Goal: Find specific page/section: Find specific page/section

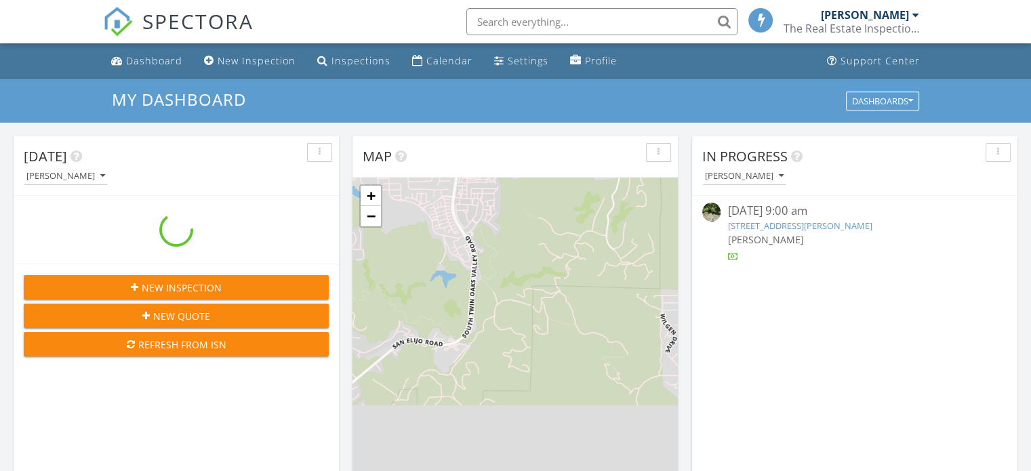
scroll to position [6, 7]
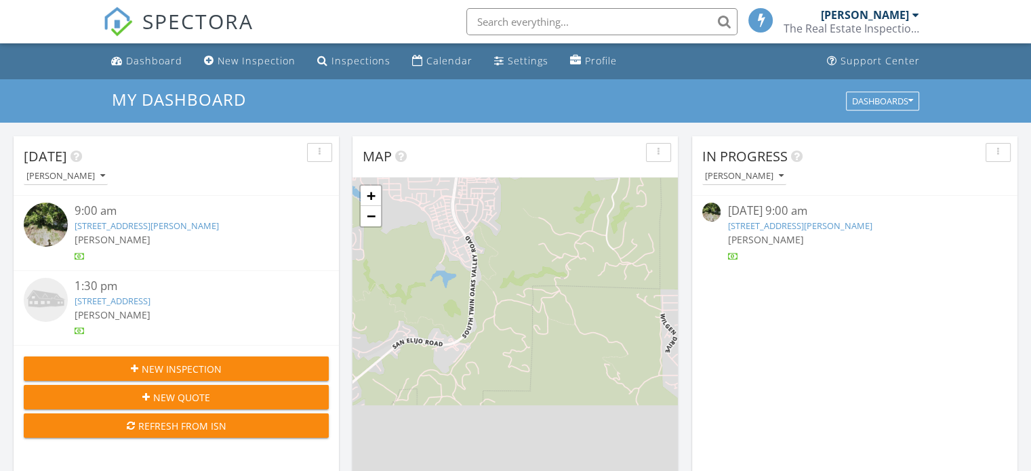
click at [763, 226] on link "[STREET_ADDRESS][PERSON_NAME]" at bounding box center [800, 226] width 144 height 12
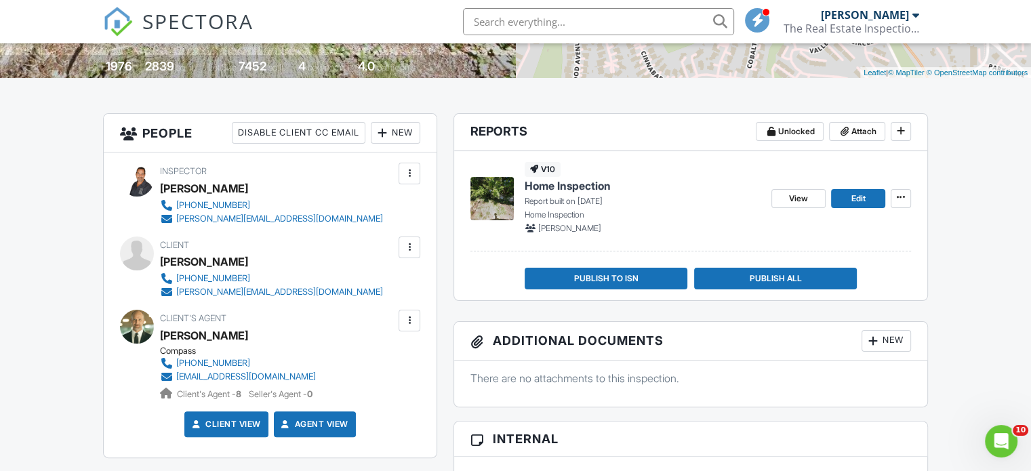
scroll to position [298, 0]
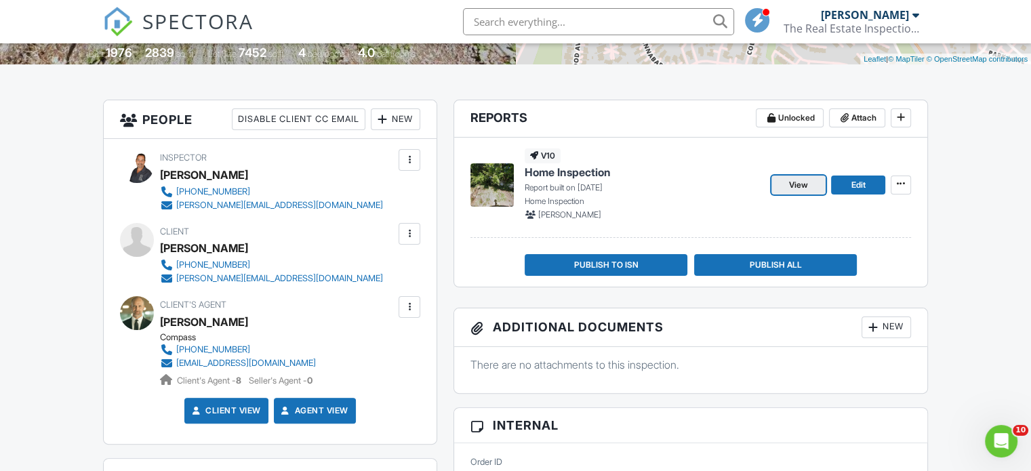
click at [808, 187] on link "View" at bounding box center [799, 185] width 54 height 19
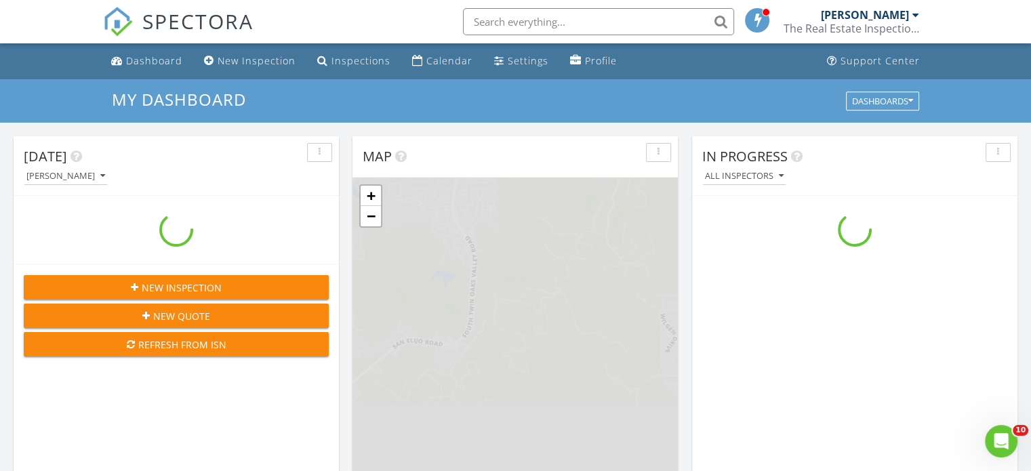
scroll to position [1255, 1052]
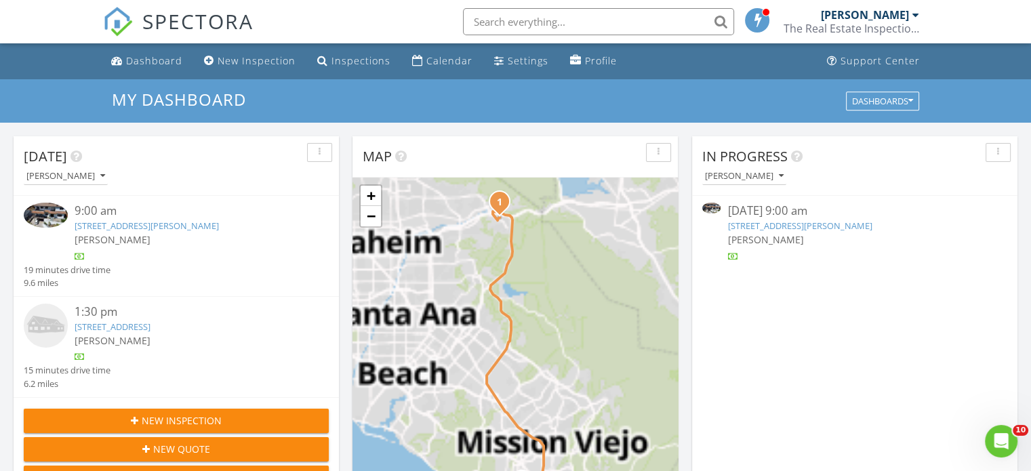
paste input "4334 Valle Dr"
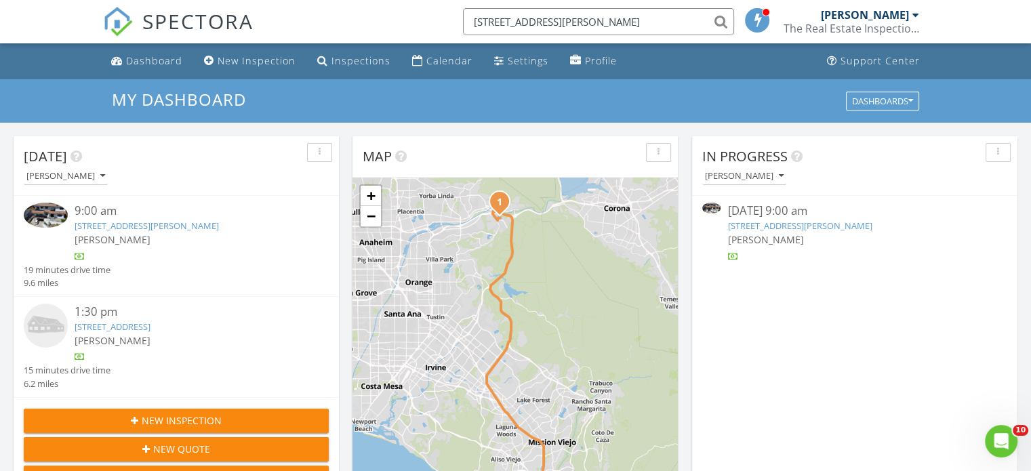
click at [719, 20] on input "4334 Valle Dr" at bounding box center [598, 21] width 271 height 27
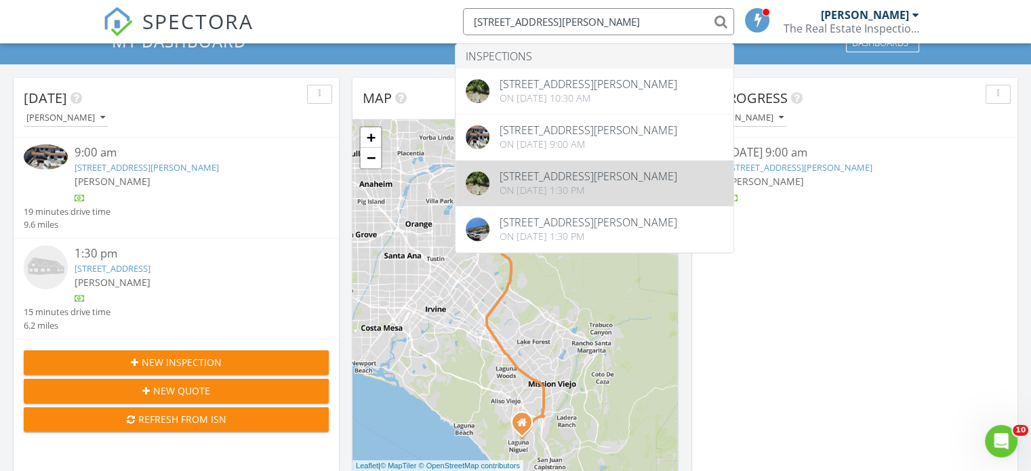
scroll to position [59, 0]
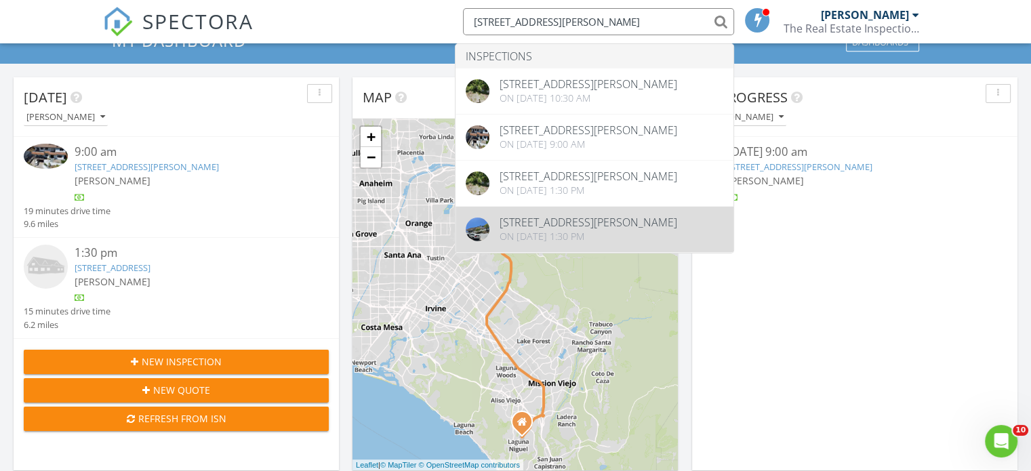
type input "4334 Valle Dr"
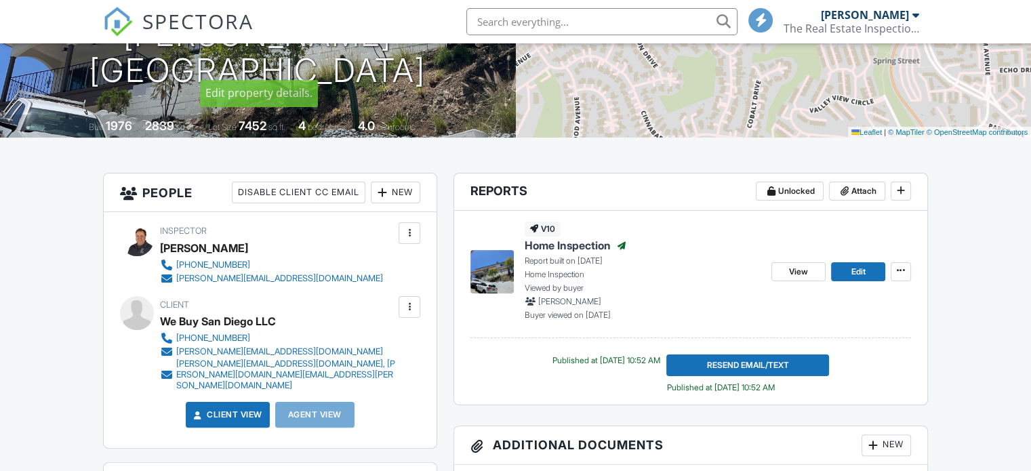
scroll to position [228, 0]
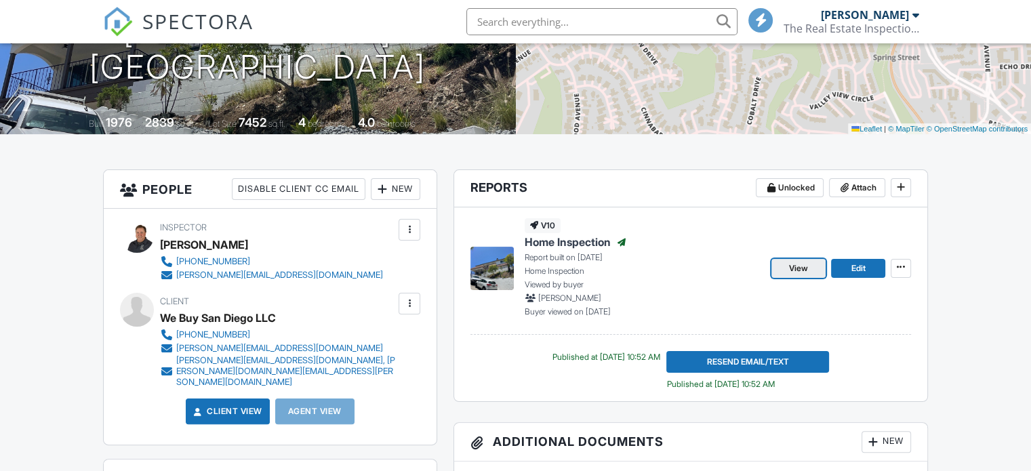
click at [811, 268] on link "View" at bounding box center [799, 268] width 54 height 19
